Goal: Information Seeking & Learning: Compare options

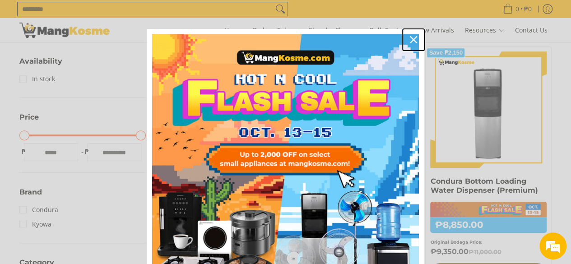
click at [410, 43] on icon "close icon" at bounding box center [413, 39] width 7 height 7
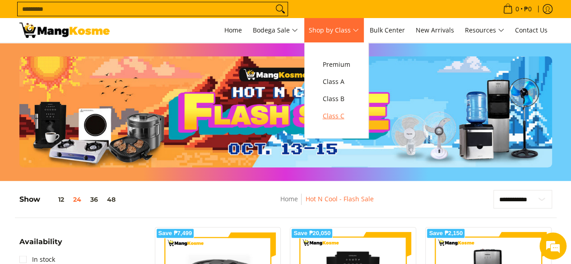
click at [340, 114] on span "Class C" at bounding box center [337, 116] width 28 height 11
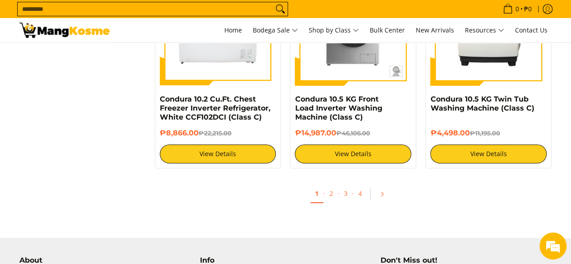
scroll to position [1895, 0]
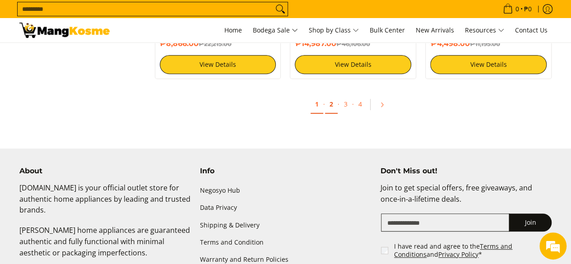
click at [330, 106] on link "2" at bounding box center [331, 104] width 13 height 19
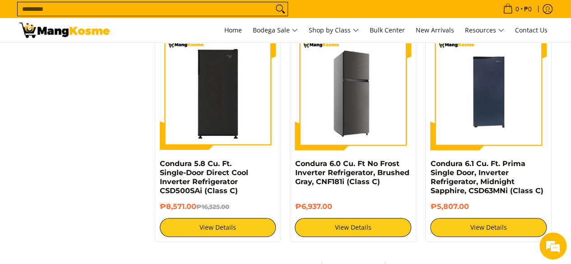
scroll to position [1760, 0]
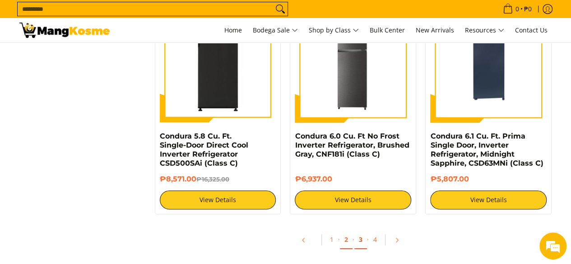
click at [365, 240] on link "3" at bounding box center [360, 240] width 13 height 19
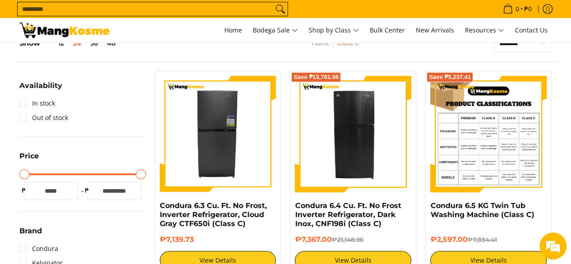
scroll to position [180, 0]
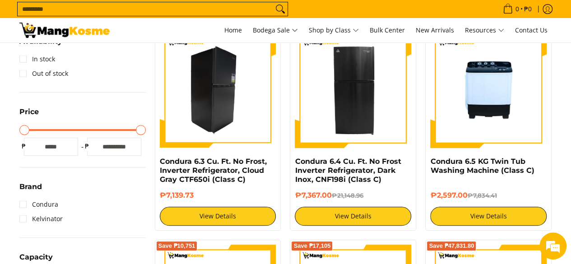
click at [252, 105] on img at bounding box center [218, 90] width 116 height 116
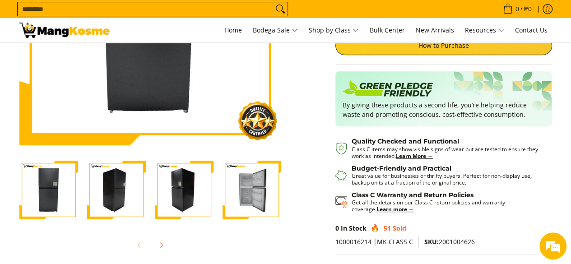
scroll to position [180, 0]
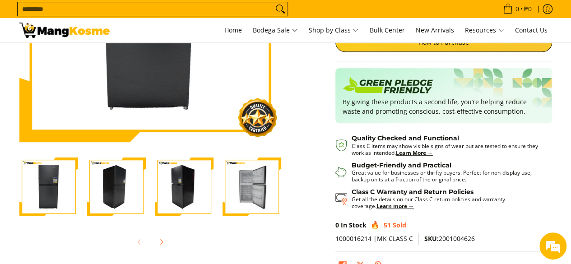
click at [102, 179] on img "Condura 6.3 Cu. Ft. No Frost, Inverter Refrigerator, Cloud Gray CTF650i (Class …" at bounding box center [116, 186] width 59 height 59
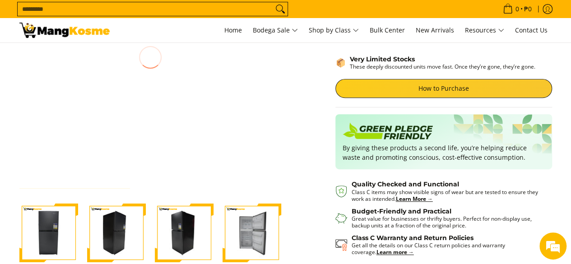
scroll to position [135, 0]
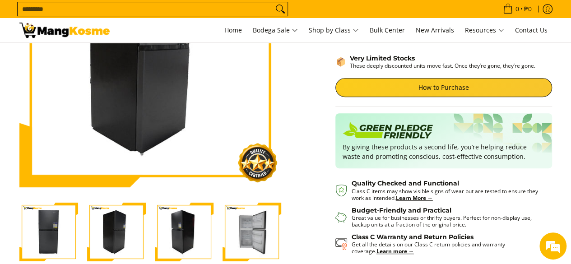
click at [180, 234] on img "Condura 6.3 Cu. Ft. No Frost, Inverter Refrigerator, Cloud Gray CTF650i (Class …" at bounding box center [184, 232] width 59 height 59
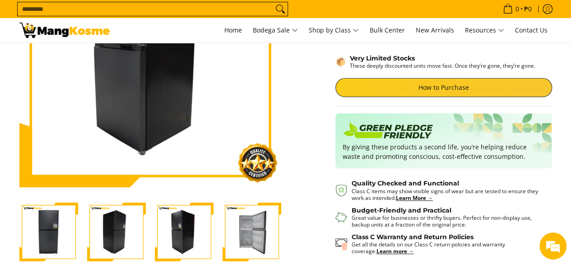
click at [234, 231] on img "Condura 6.3 Cu. Ft. No Frost, Inverter Refrigerator, Cloud Gray CTF650i (Class …" at bounding box center [251, 232] width 59 height 59
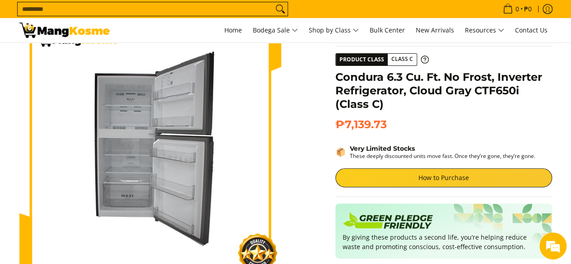
scroll to position [0, 0]
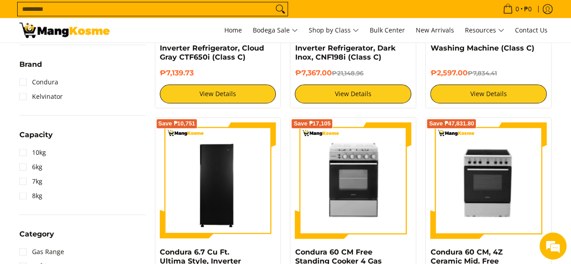
scroll to position [361, 0]
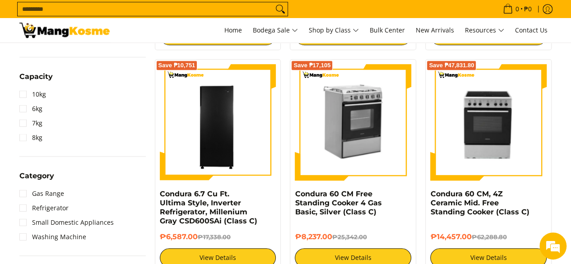
click at [336, 143] on img at bounding box center [353, 122] width 116 height 114
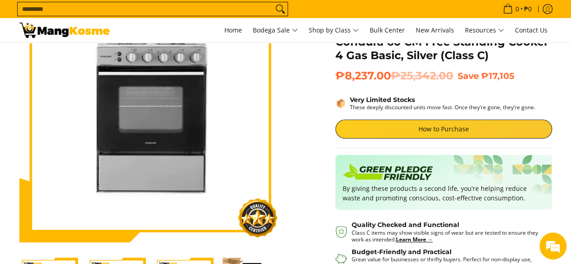
scroll to position [135, 0]
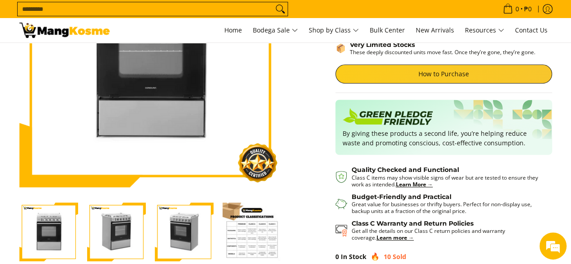
click at [117, 217] on img "Condura 60 CM Free Standing Cooker 4 Gas Basic, Silver (Class C)-2" at bounding box center [116, 232] width 59 height 57
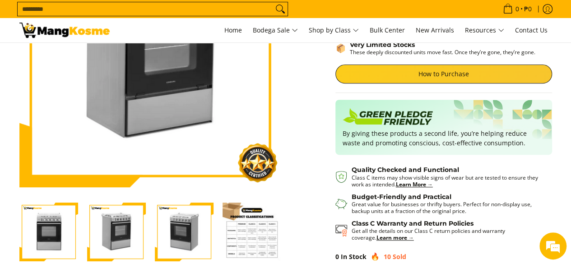
click at [179, 227] on img "Condura 60 CM Free Standing Cooker 4 Gas Basic, Silver (Class C)-3" at bounding box center [184, 232] width 59 height 57
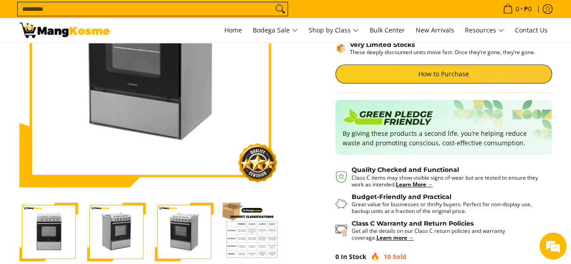
click at [187, 223] on img "Condura 60 CM Free Standing Cooker 4 Gas Basic, Silver (Class C)-3" at bounding box center [184, 232] width 59 height 57
click at [253, 236] on img "Condura 60 CM Free Standing Cooker 4 Gas Basic, Silver (Class C)-4" at bounding box center [251, 232] width 59 height 59
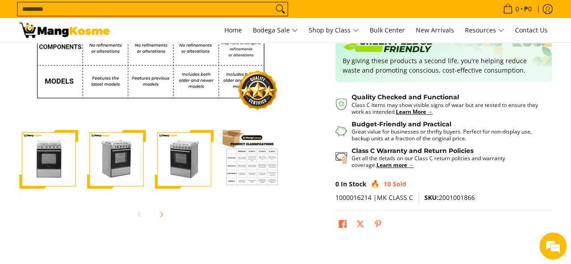
scroll to position [226, 0]
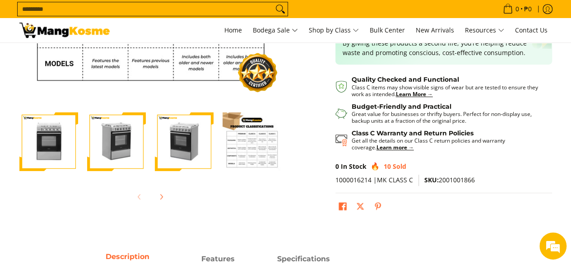
click at [58, 139] on img "Condura 60 CM Free Standing Cooker 4 Gas Basic, Silver (Class C)-1" at bounding box center [48, 141] width 59 height 57
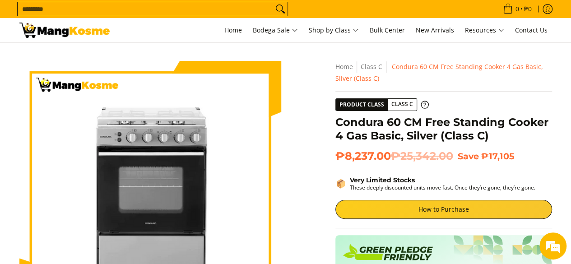
scroll to position [45, 0]
